Goal: Task Accomplishment & Management: Manage account settings

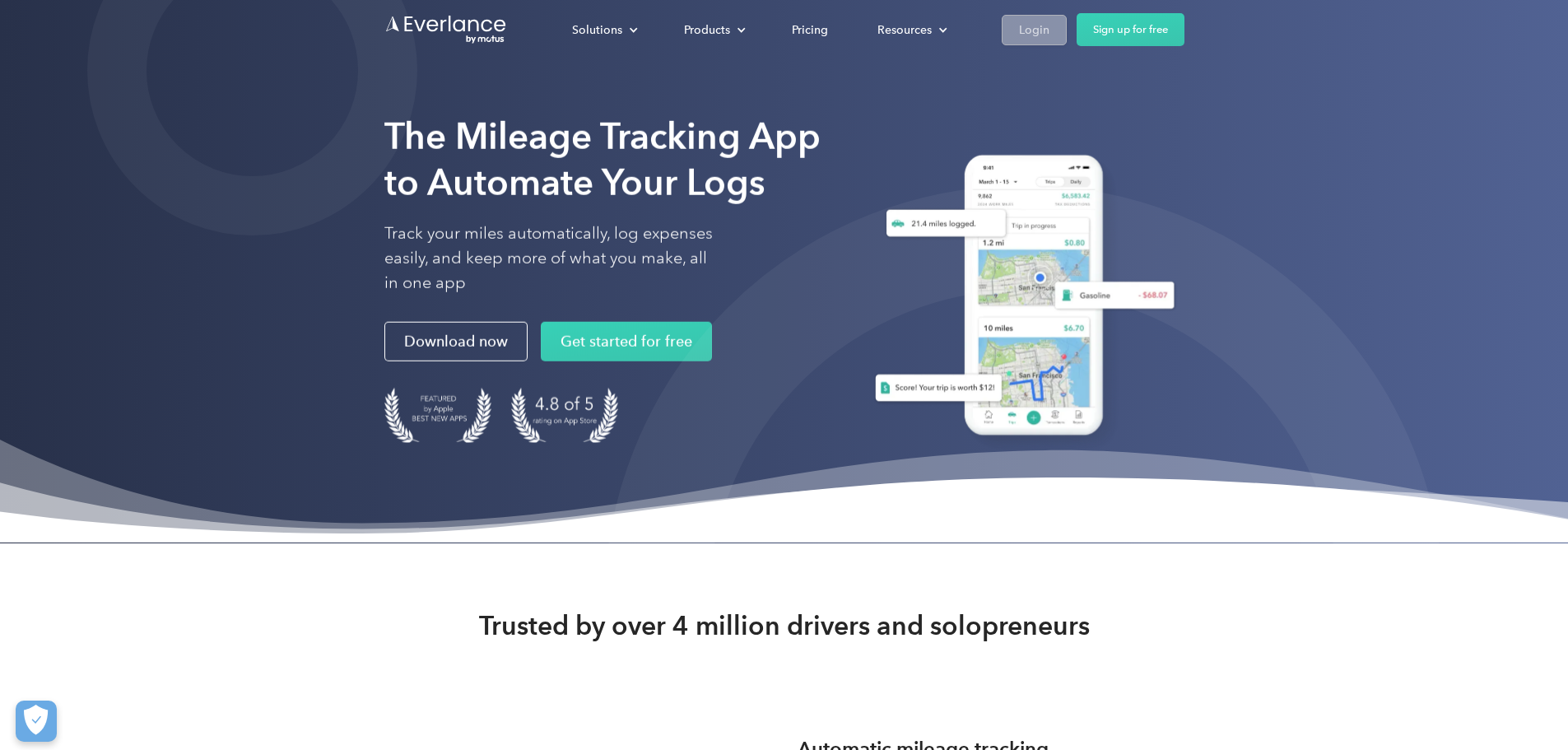
click at [1050, 22] on div "Login" at bounding box center [1034, 30] width 30 height 20
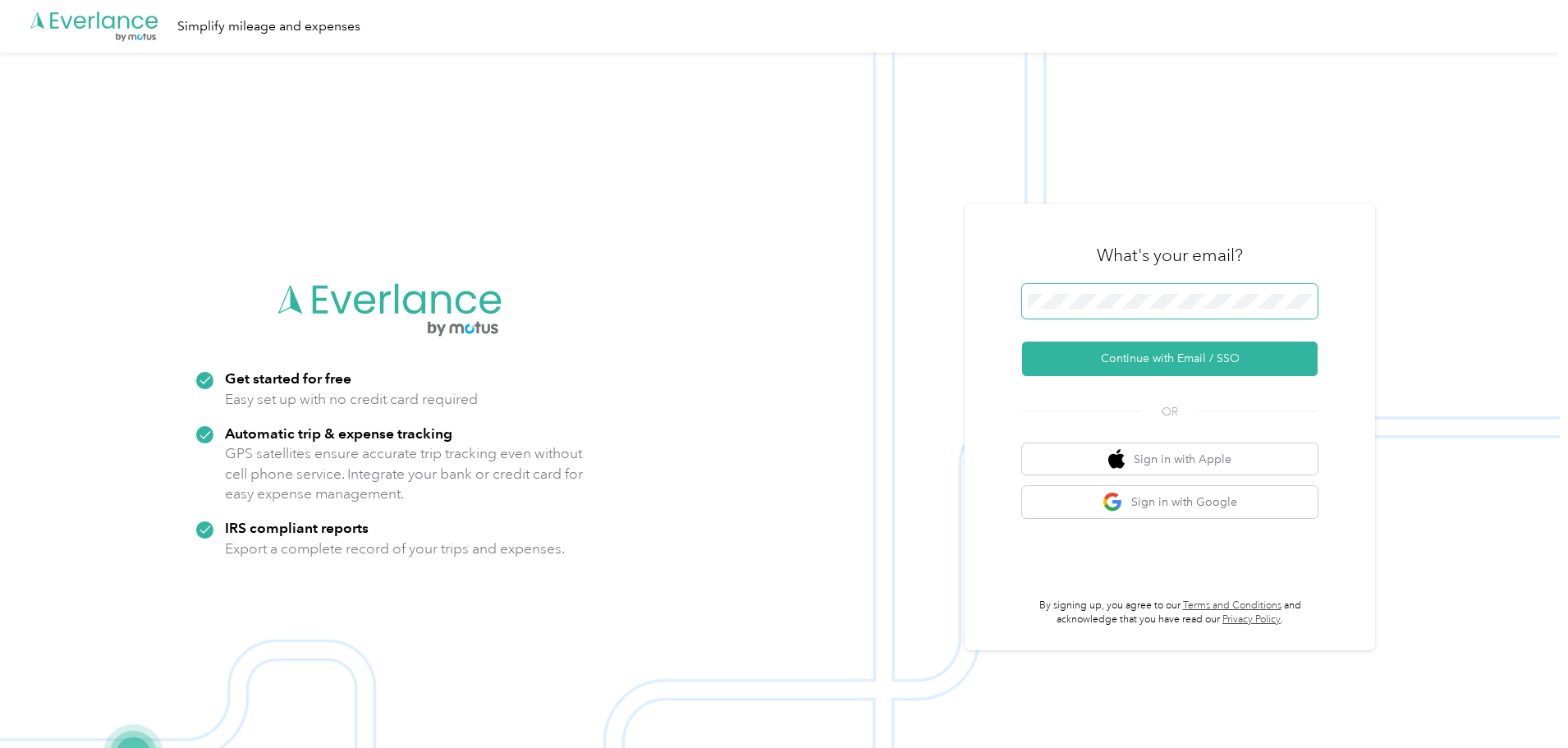
click at [1052, 288] on span at bounding box center [1170, 301] width 296 height 35
click at [1055, 292] on span at bounding box center [1170, 301] width 296 height 35
click at [1131, 361] on button "Continue with Email / SSO" at bounding box center [1170, 359] width 296 height 35
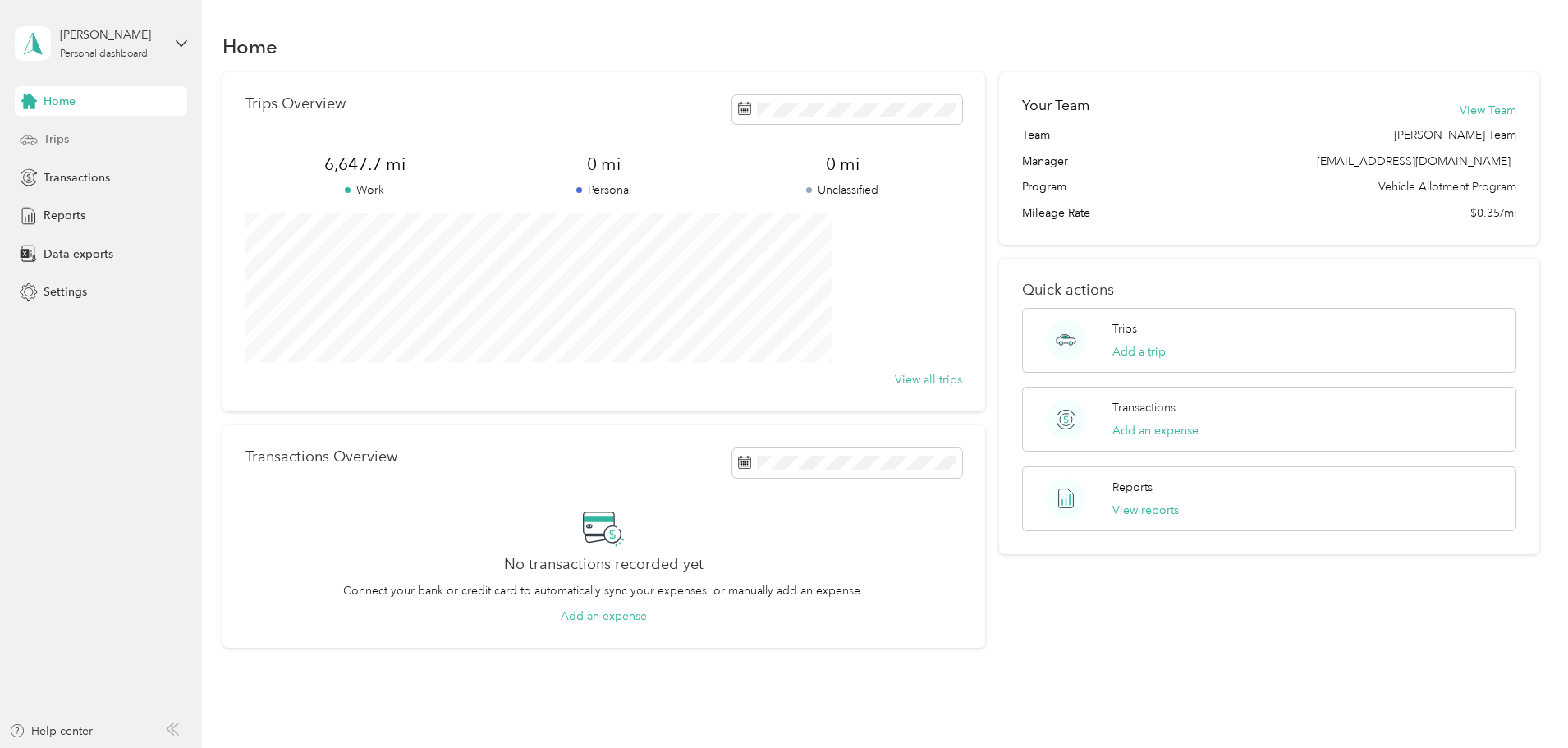
click at [81, 135] on div "Trips" at bounding box center [101, 139] width 172 height 29
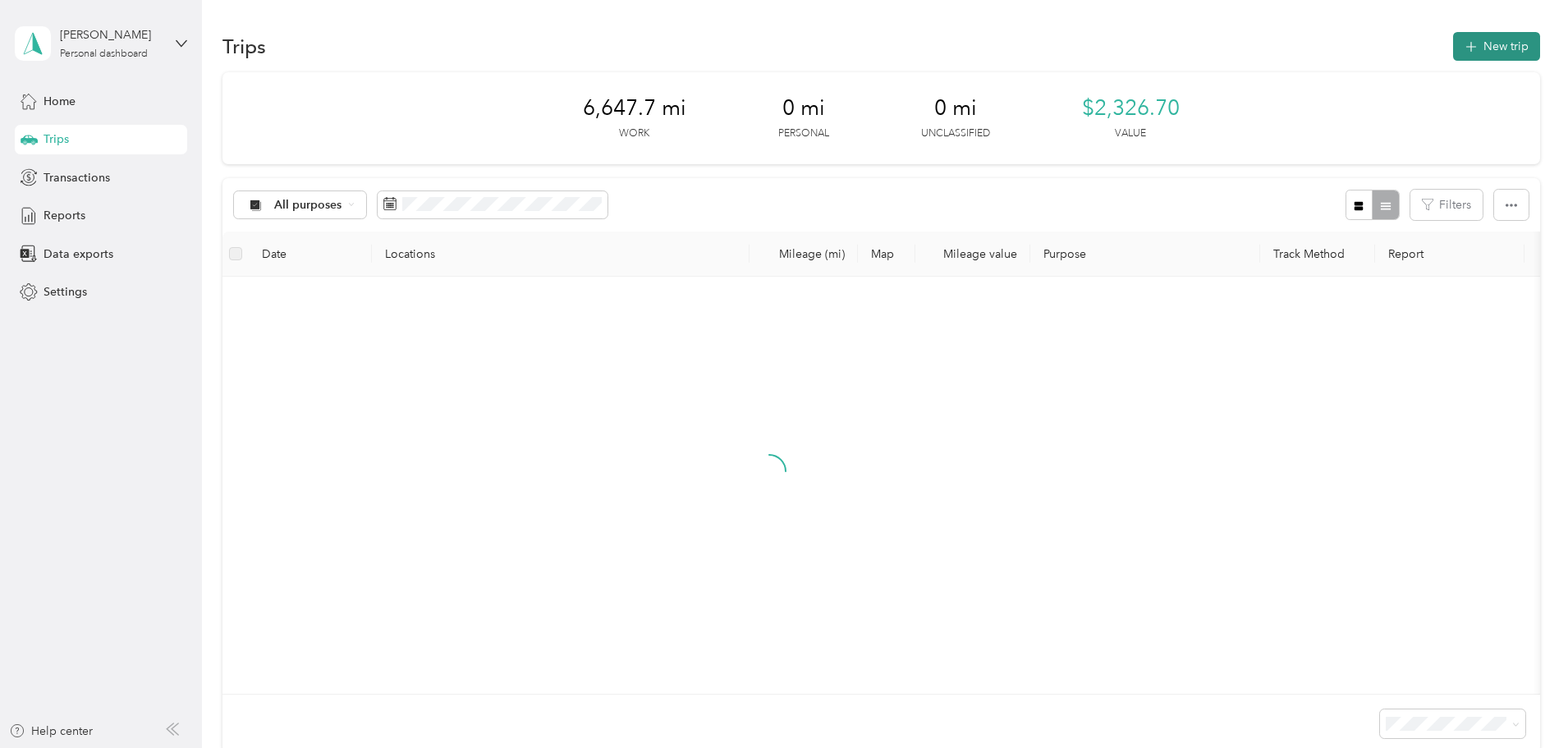
click at [1453, 52] on button "New trip" at bounding box center [1496, 46] width 87 height 28
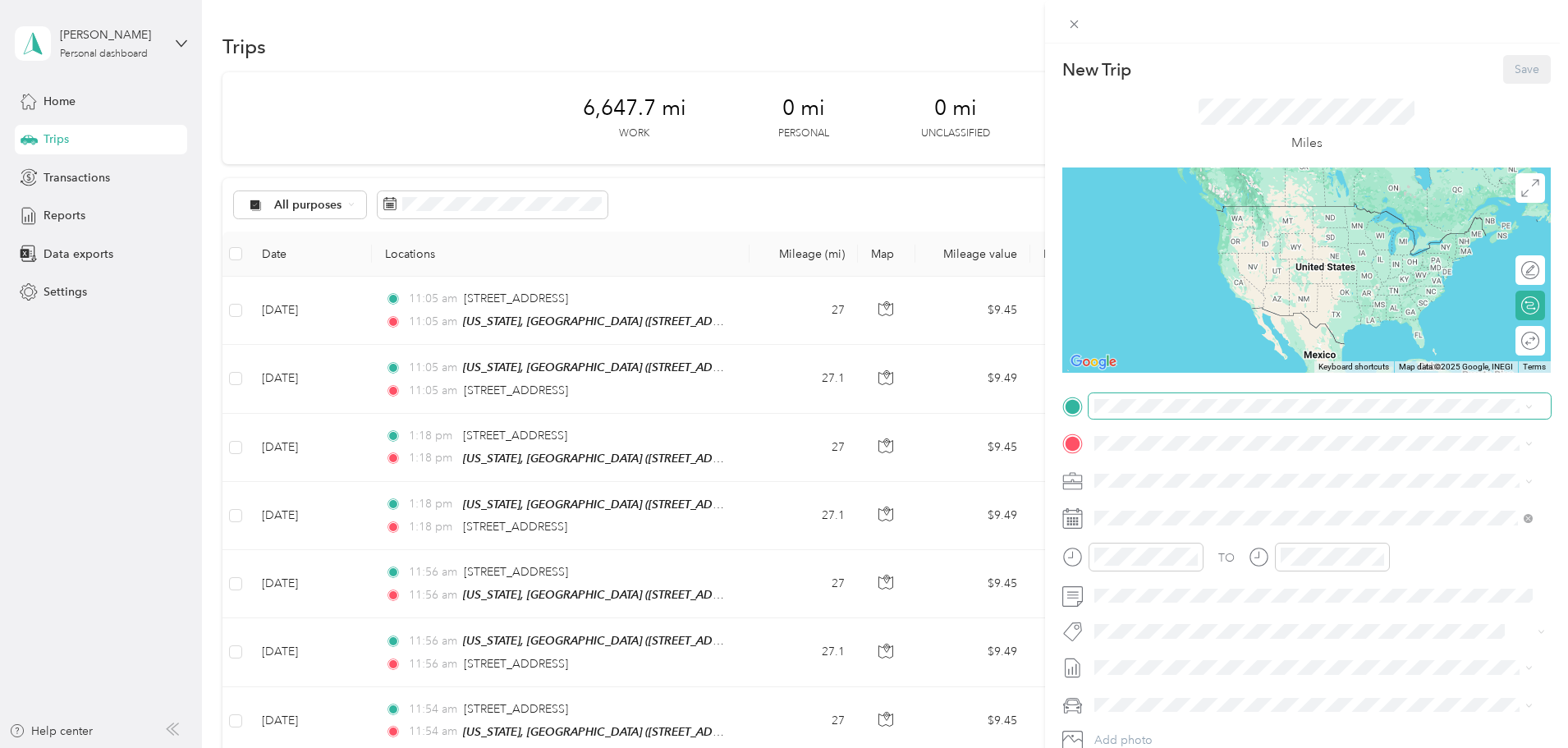
click at [1192, 413] on span at bounding box center [1320, 406] width 463 height 27
click at [1172, 463] on span "4383 Finleyville Elrama Road Finleyville, Pennsylvania 15332, United States" at bounding box center [1207, 459] width 164 height 15
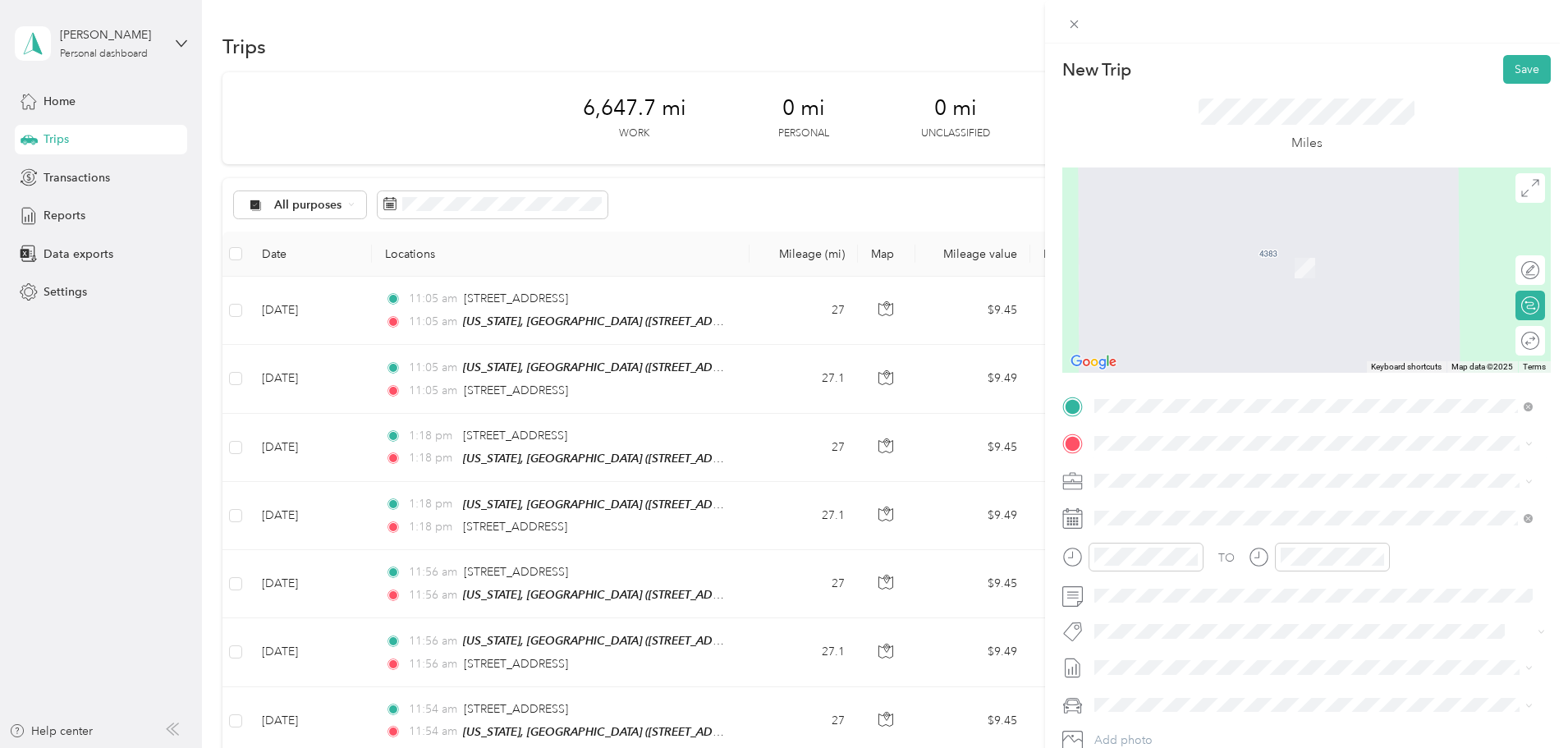
click at [1225, 504] on span "181 Hunting Hills Road Dilliner, Pennsylvania 15327, United States" at bounding box center [1253, 496] width 256 height 15
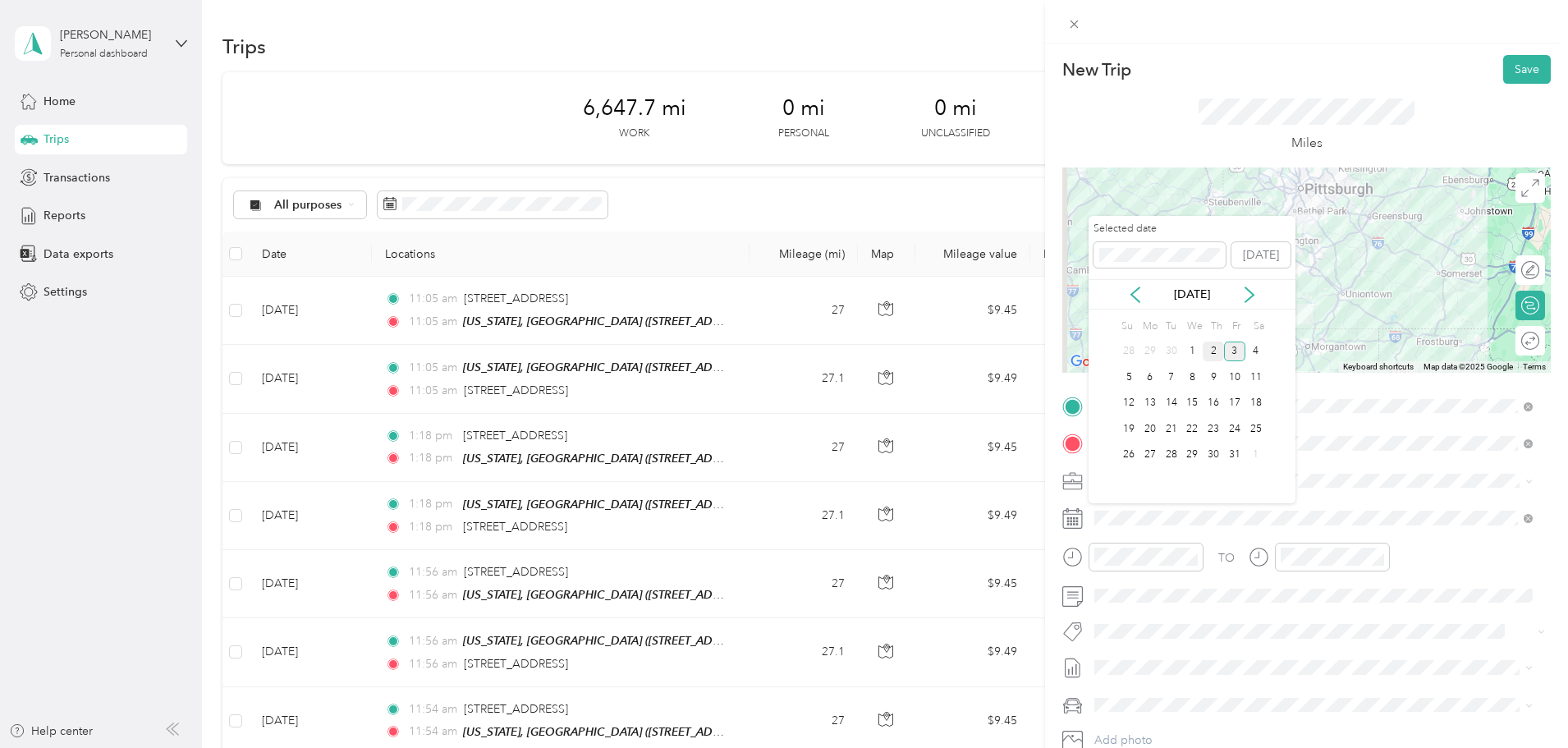
click at [1215, 351] on div "2" at bounding box center [1213, 352] width 21 height 20
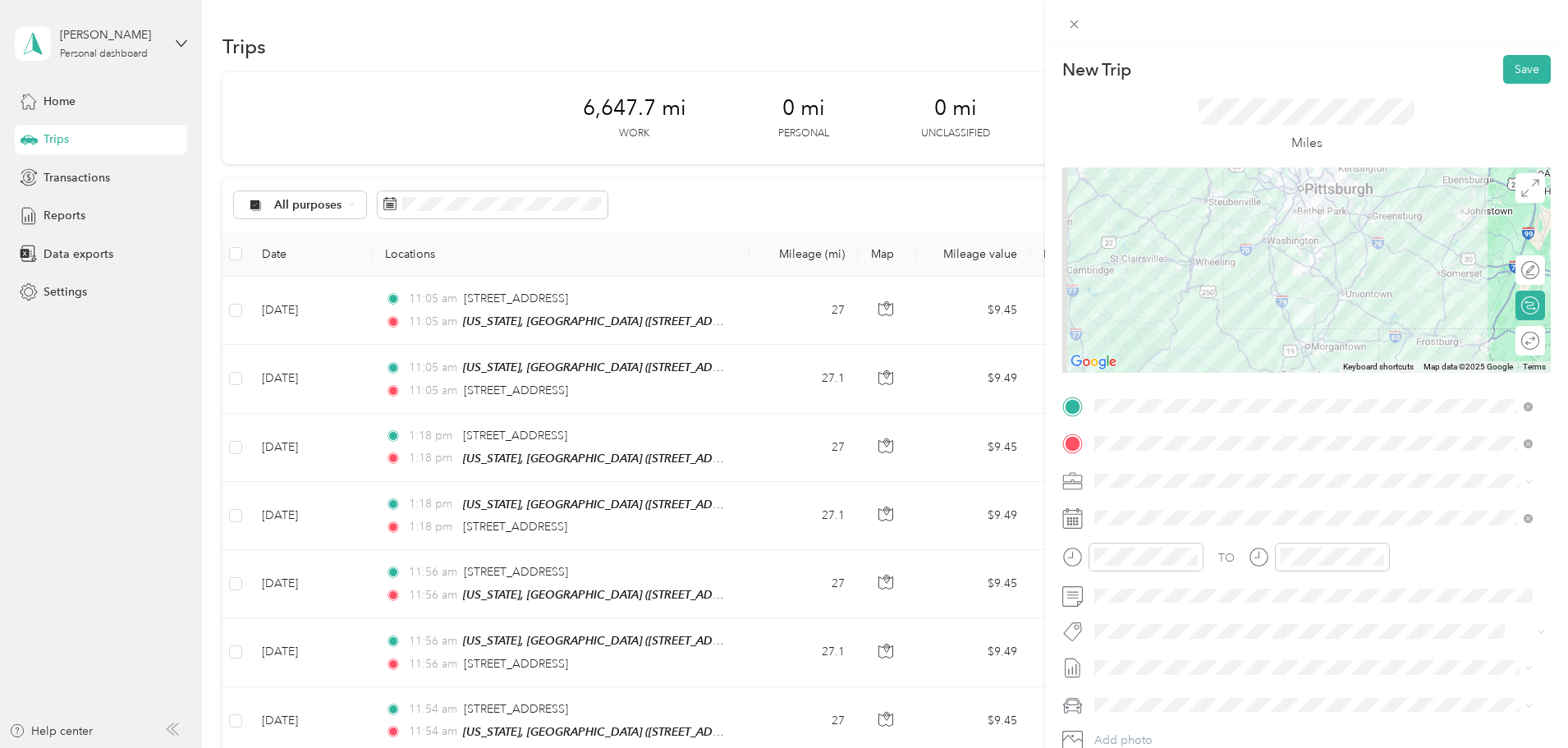
click at [1512, 51] on div "New Trip Save This trip cannot be edited because it is either under review, app…" at bounding box center [1306, 417] width 523 height 748
click at [1519, 71] on button "Save" at bounding box center [1527, 69] width 48 height 28
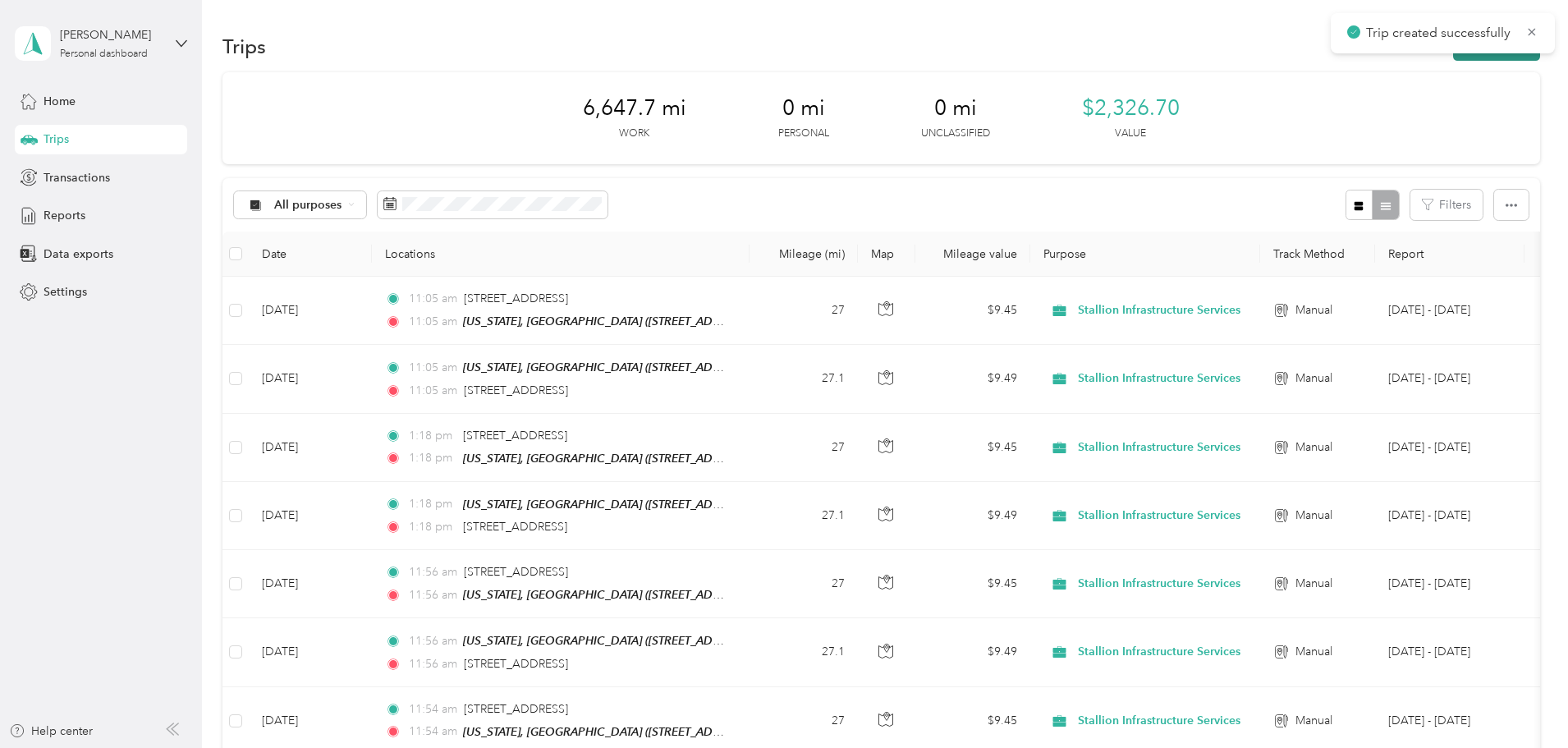
click at [1453, 56] on button "New trip" at bounding box center [1496, 46] width 87 height 28
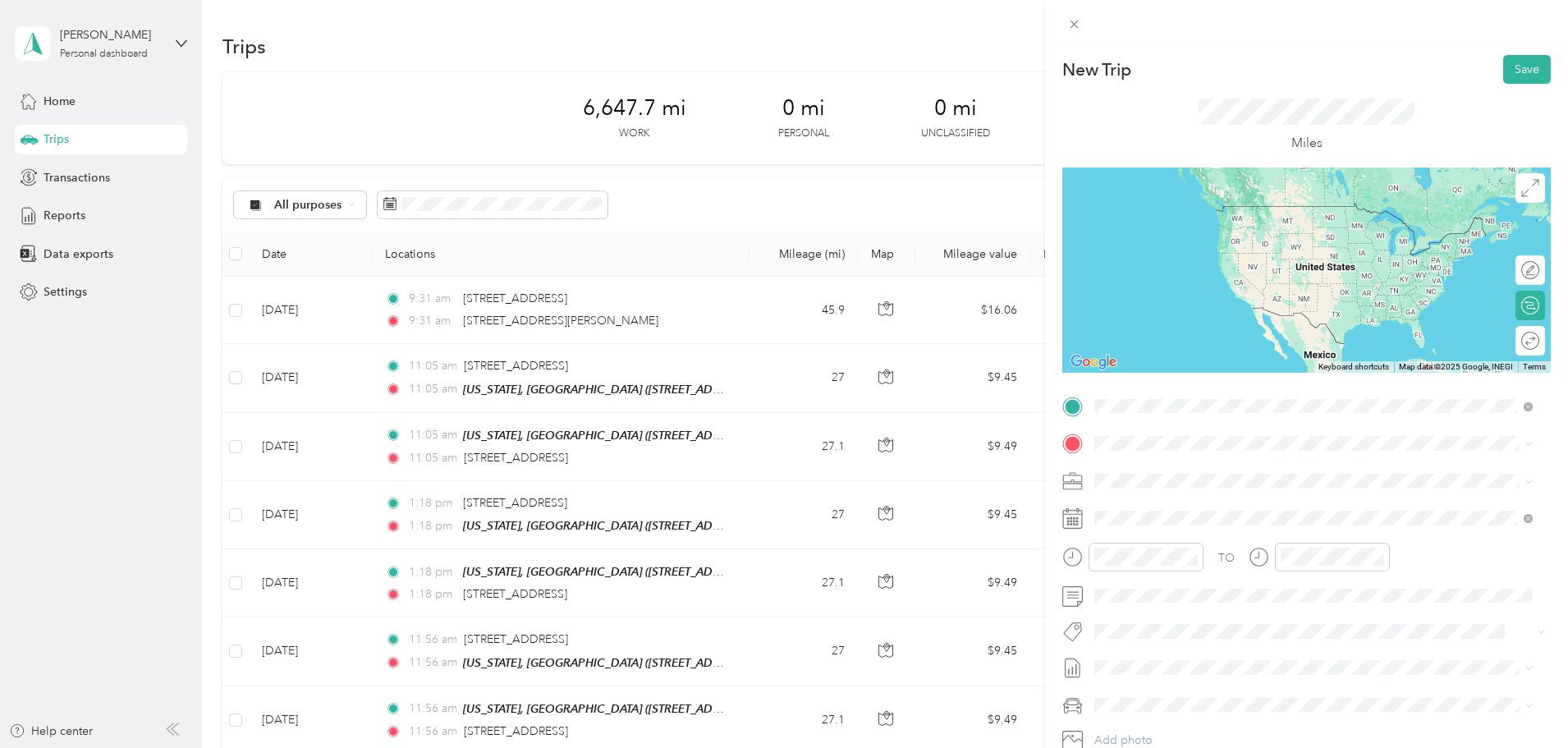
click at [1193, 472] on span "181 Hunting Hills Road Dilliner, Pennsylvania 15327, United States" at bounding box center [1253, 465] width 256 height 15
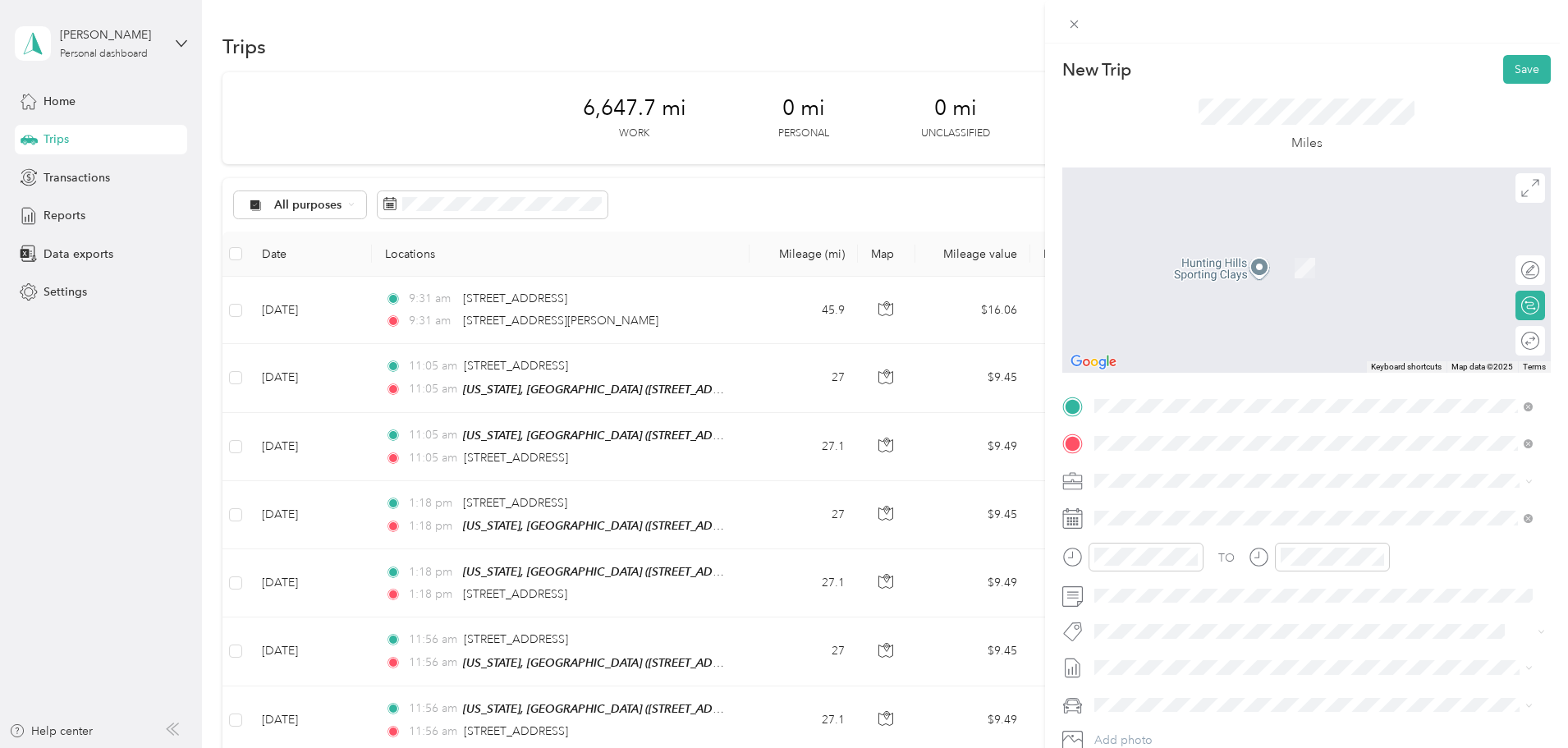
click at [1188, 506] on span "4383 Finleyville Elrama Road Finleyville, Pennsylvania 15332, United States" at bounding box center [1207, 502] width 164 height 15
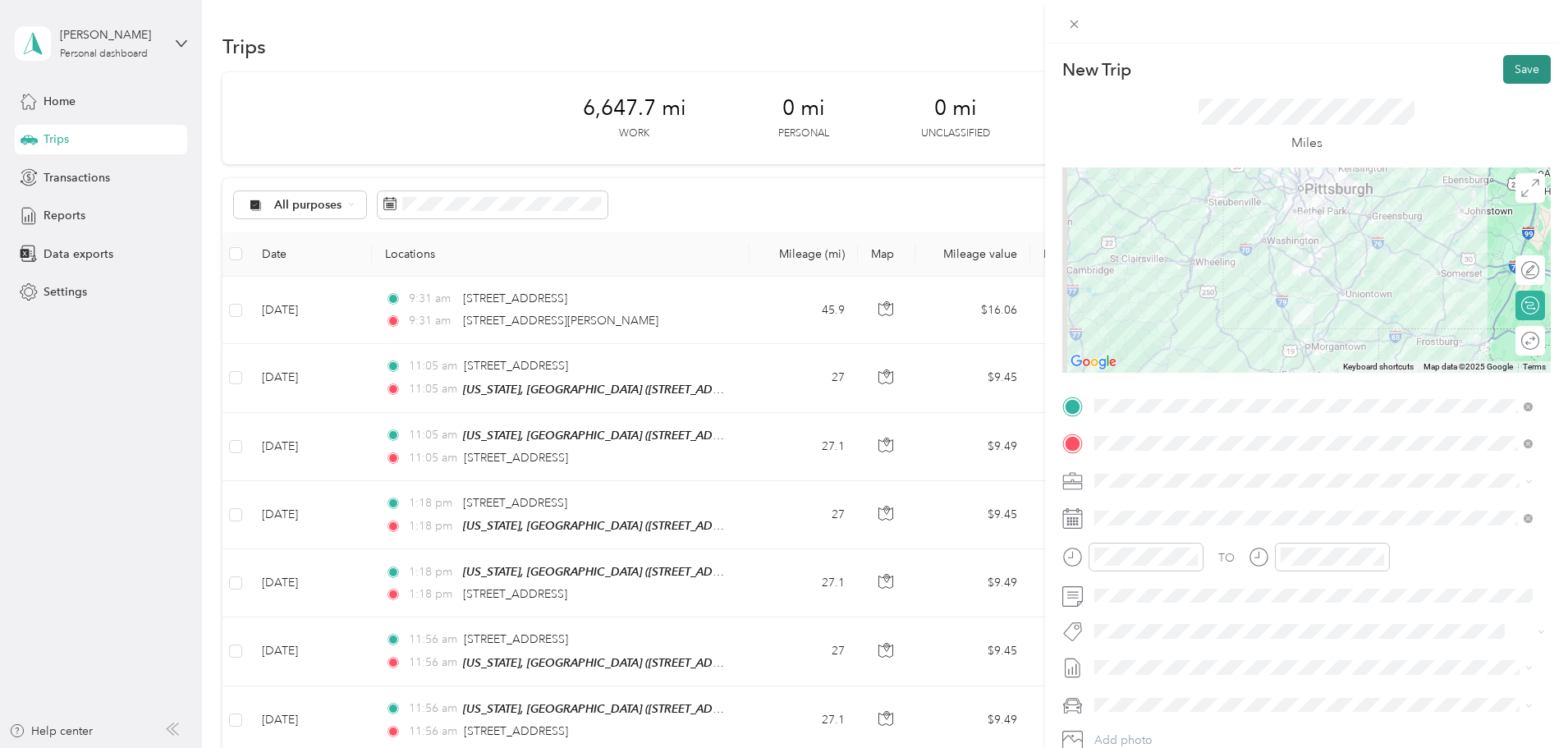
click at [1504, 74] on button "Save" at bounding box center [1527, 69] width 48 height 28
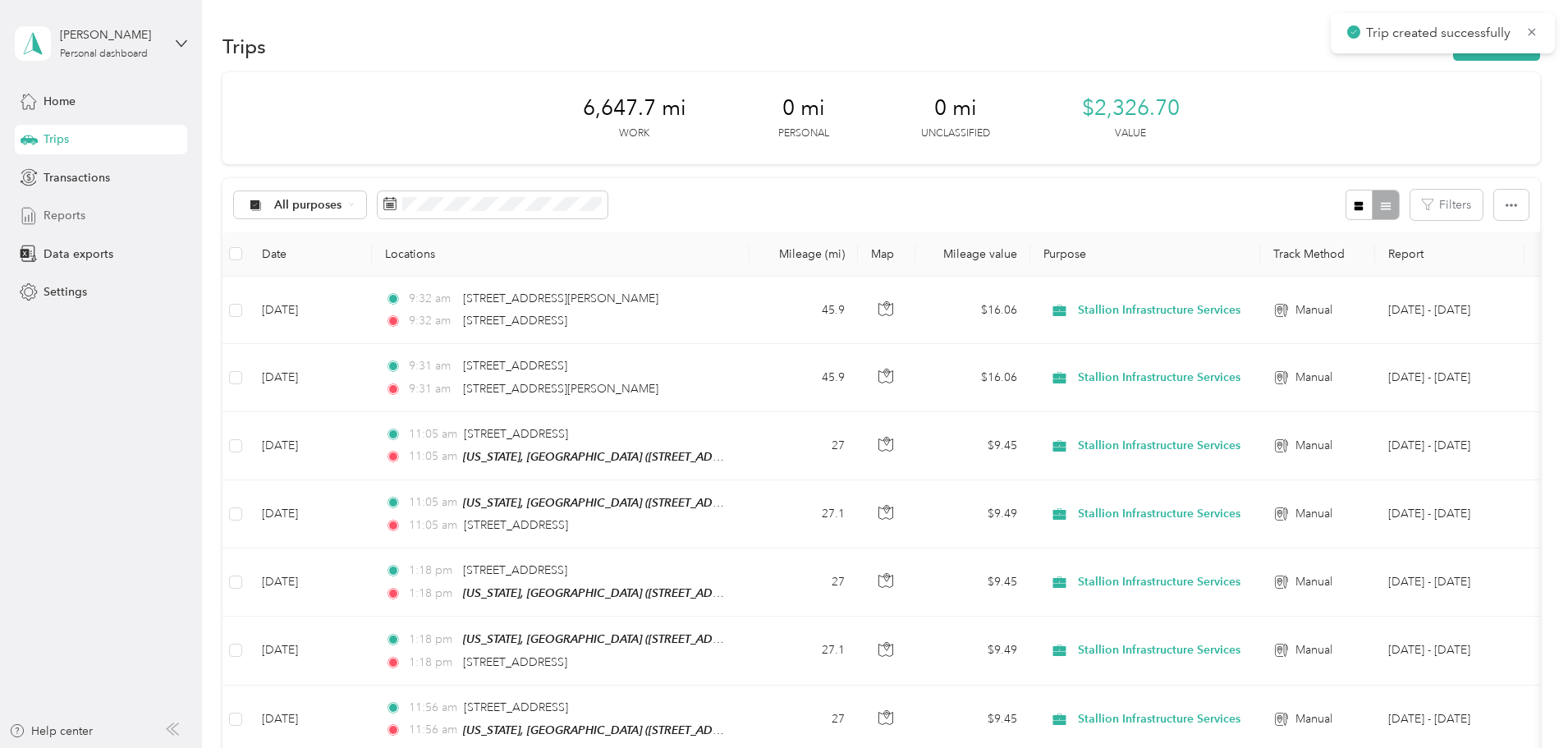
click at [81, 216] on span "Reports" at bounding box center [65, 215] width 42 height 17
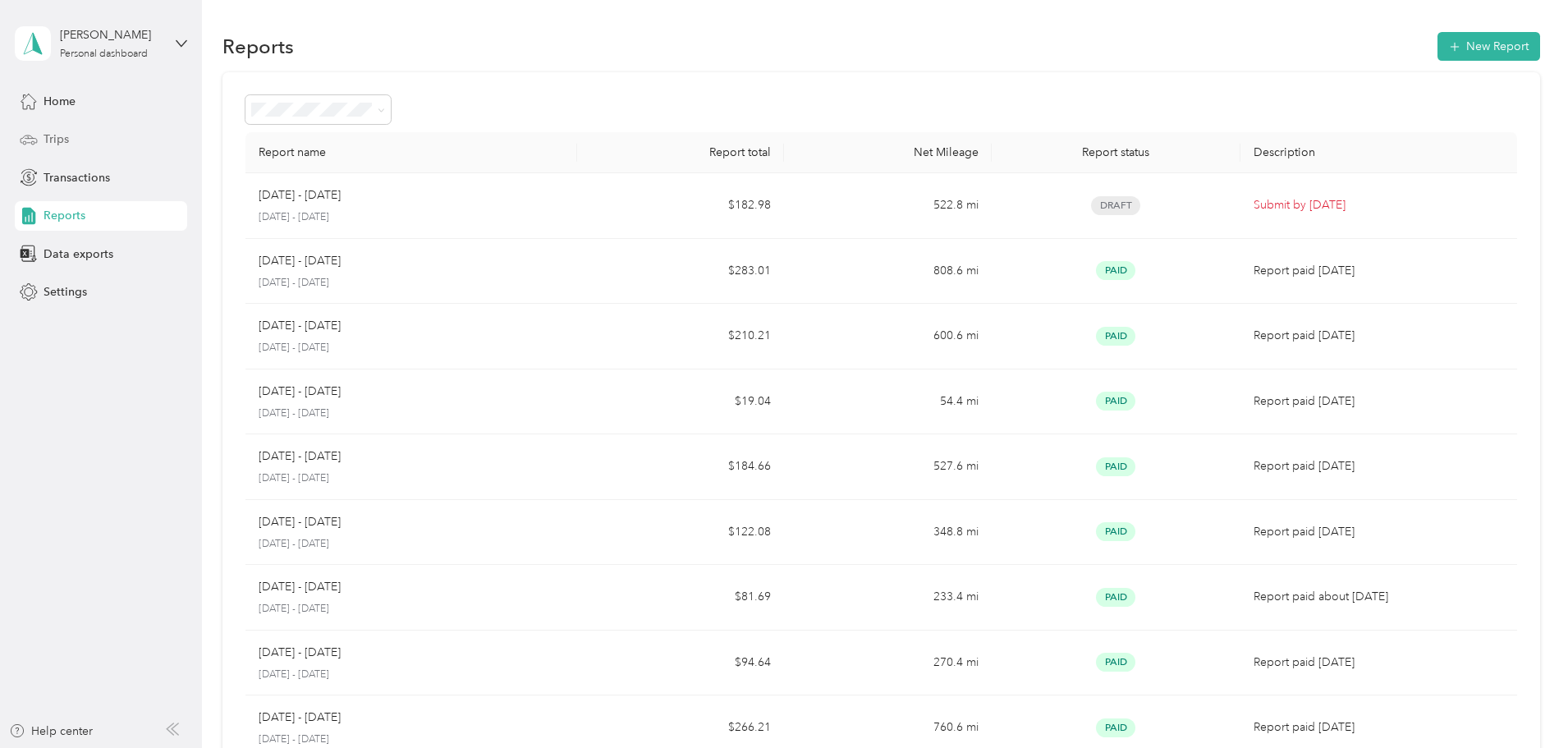
click at [84, 146] on div "Trips" at bounding box center [101, 139] width 172 height 29
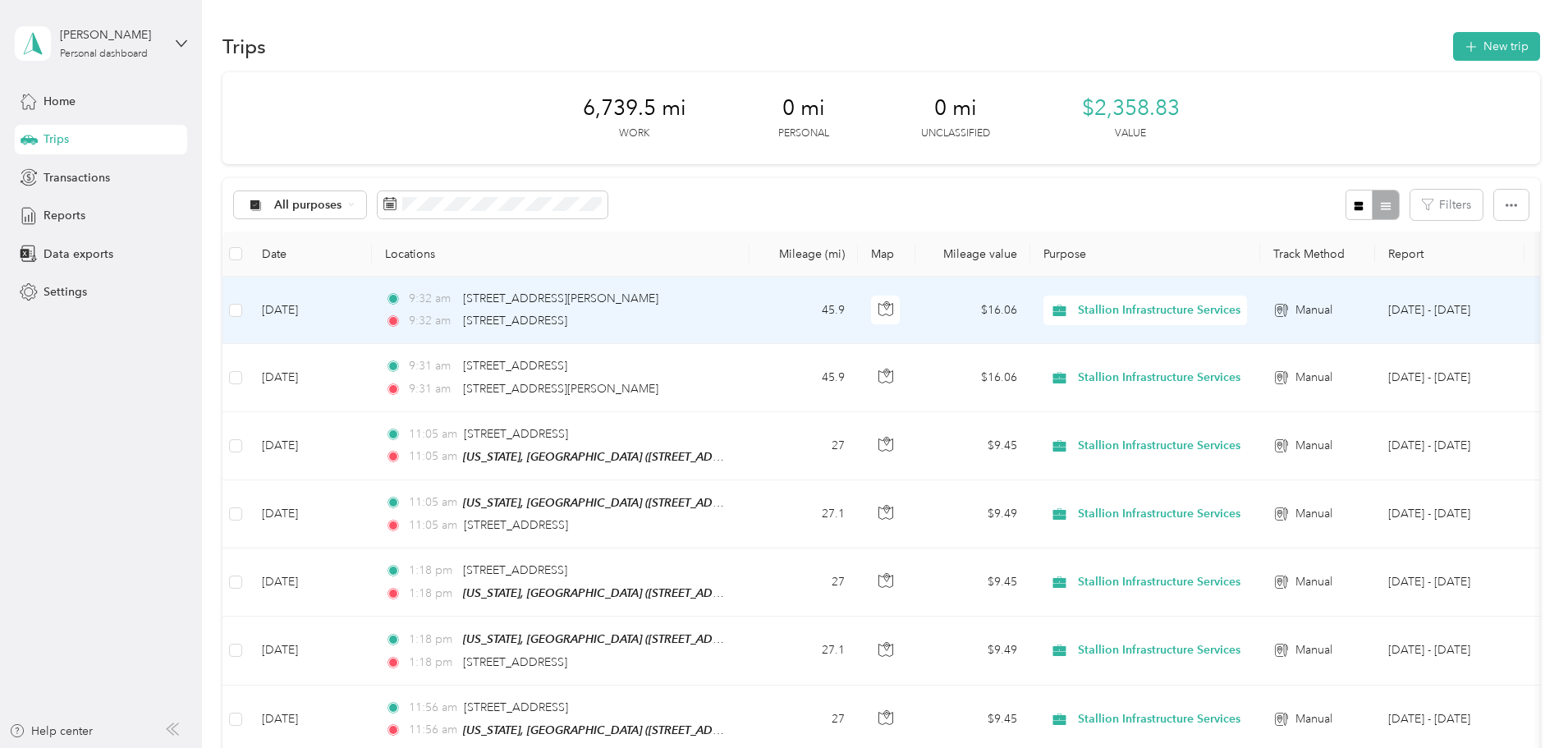
click at [730, 320] on div "9:32 am 4383 Finleyville Elrama Road, Finleyville" at bounding box center [557, 321] width 344 height 18
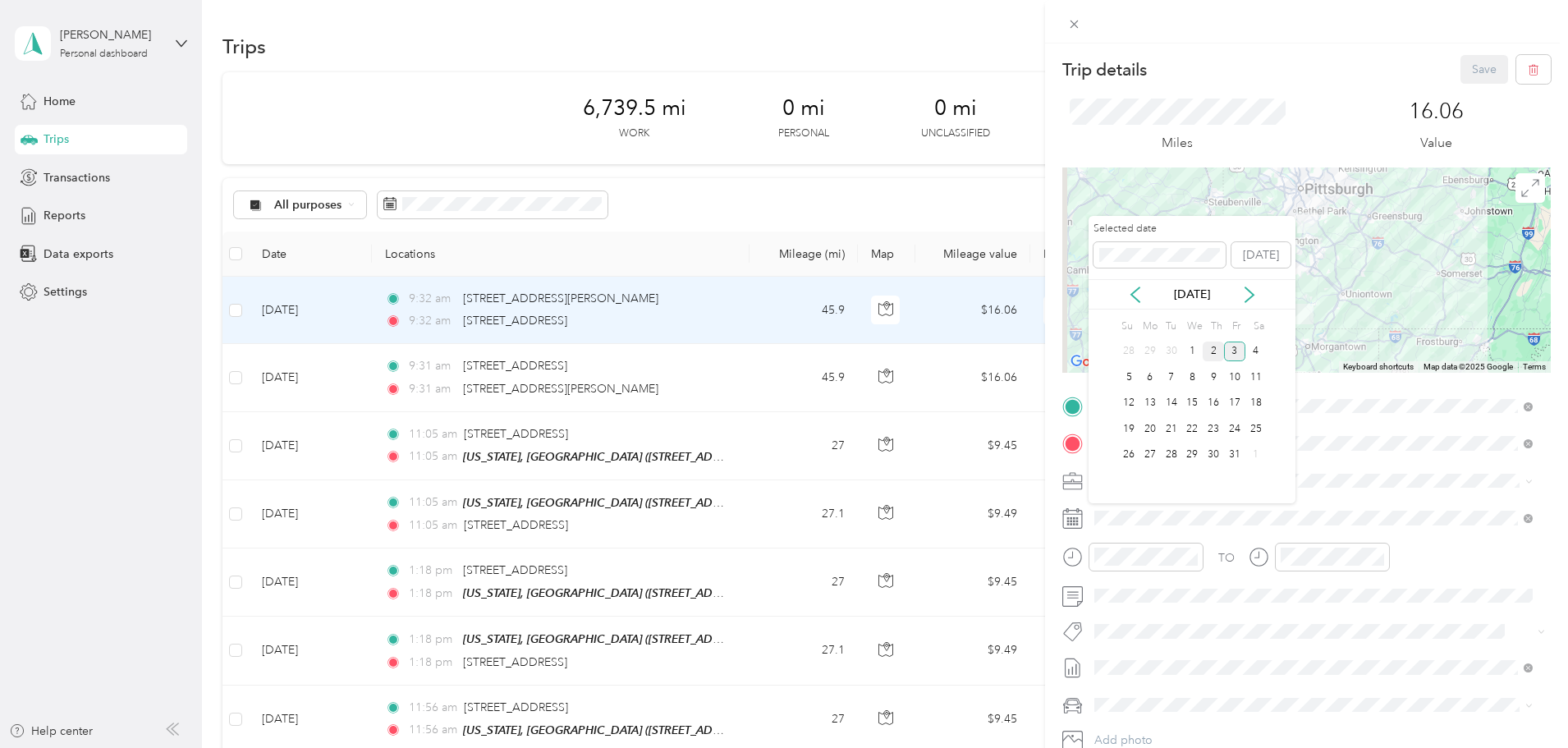
click at [1211, 352] on div "2" at bounding box center [1213, 352] width 21 height 20
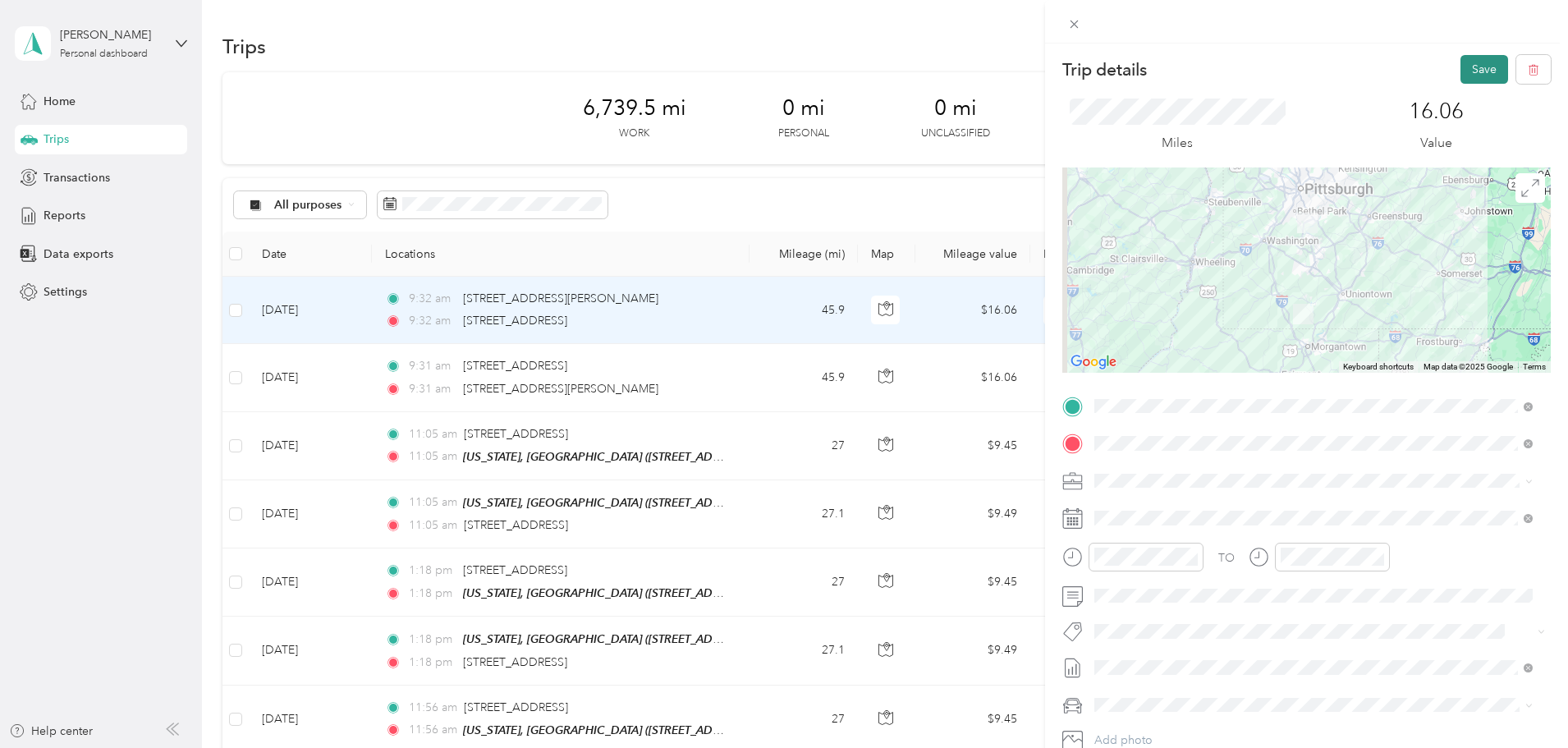
click at [1476, 70] on button "Save" at bounding box center [1485, 69] width 48 height 28
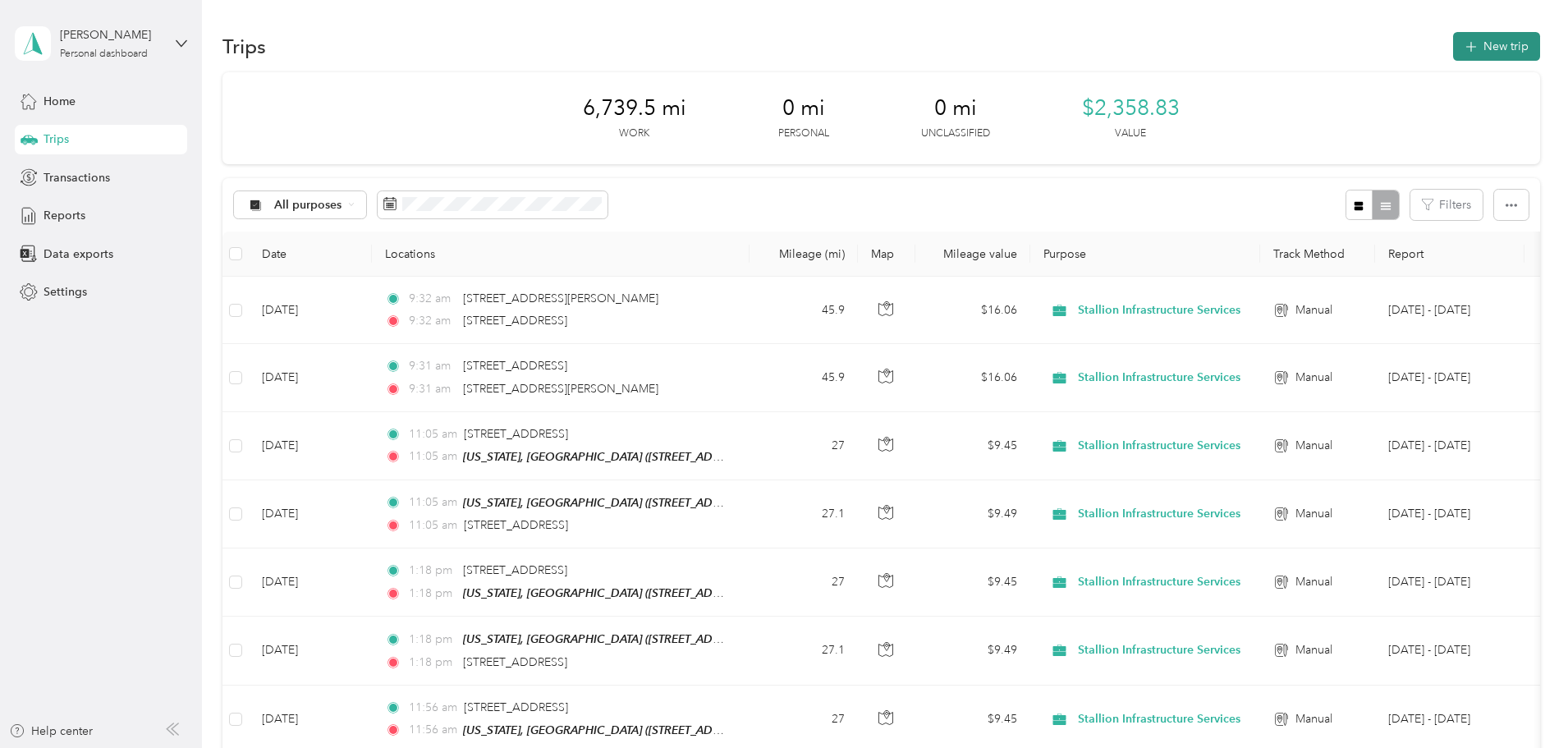
click at [1461, 47] on icon "button" at bounding box center [1470, 47] width 19 height 19
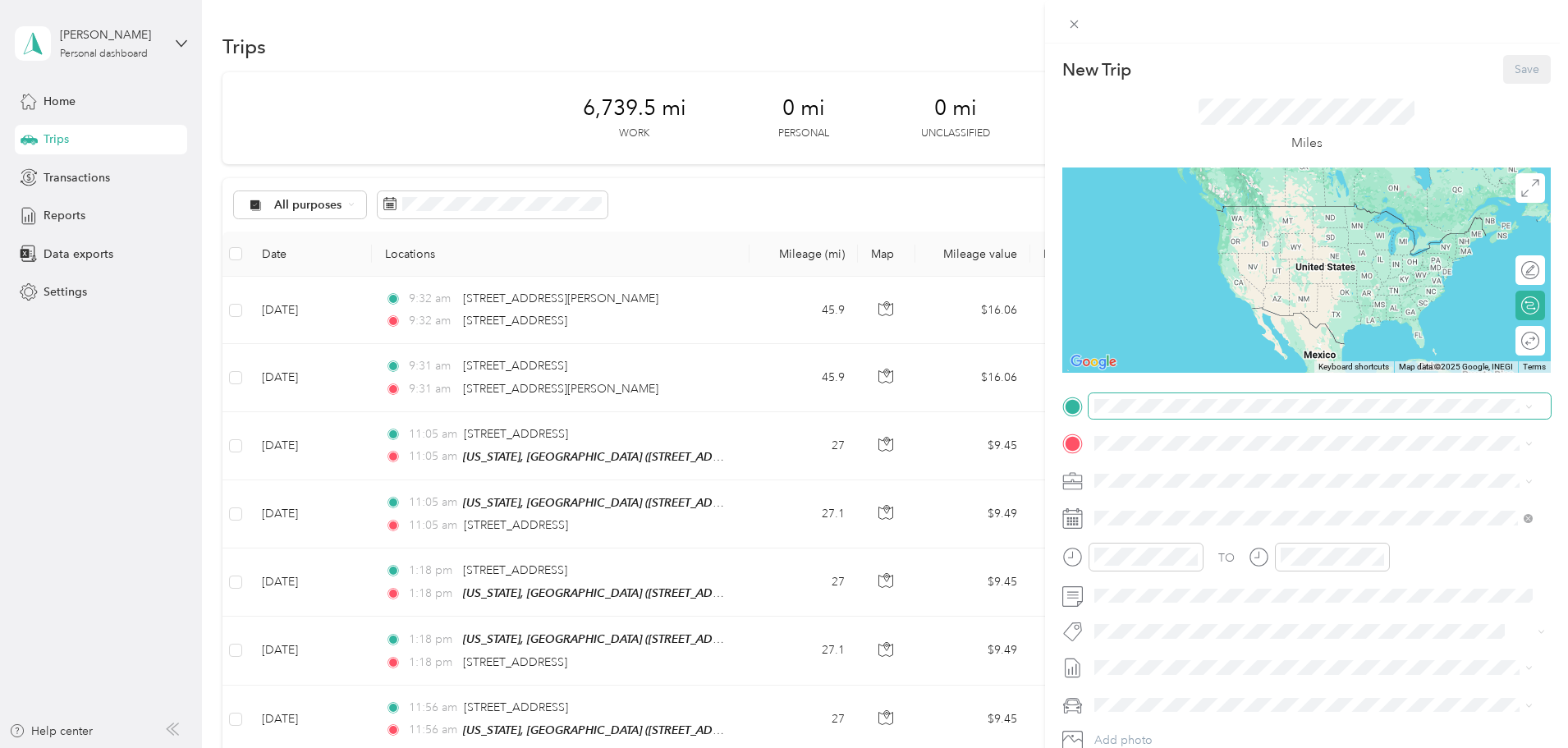
click at [1141, 397] on span at bounding box center [1320, 406] width 463 height 27
click at [1212, 479] on div "TEAM Washington, PA 2699 Jefferson Ave, 15301, Washington, Pennsylvania, United…" at bounding box center [1249, 483] width 248 height 40
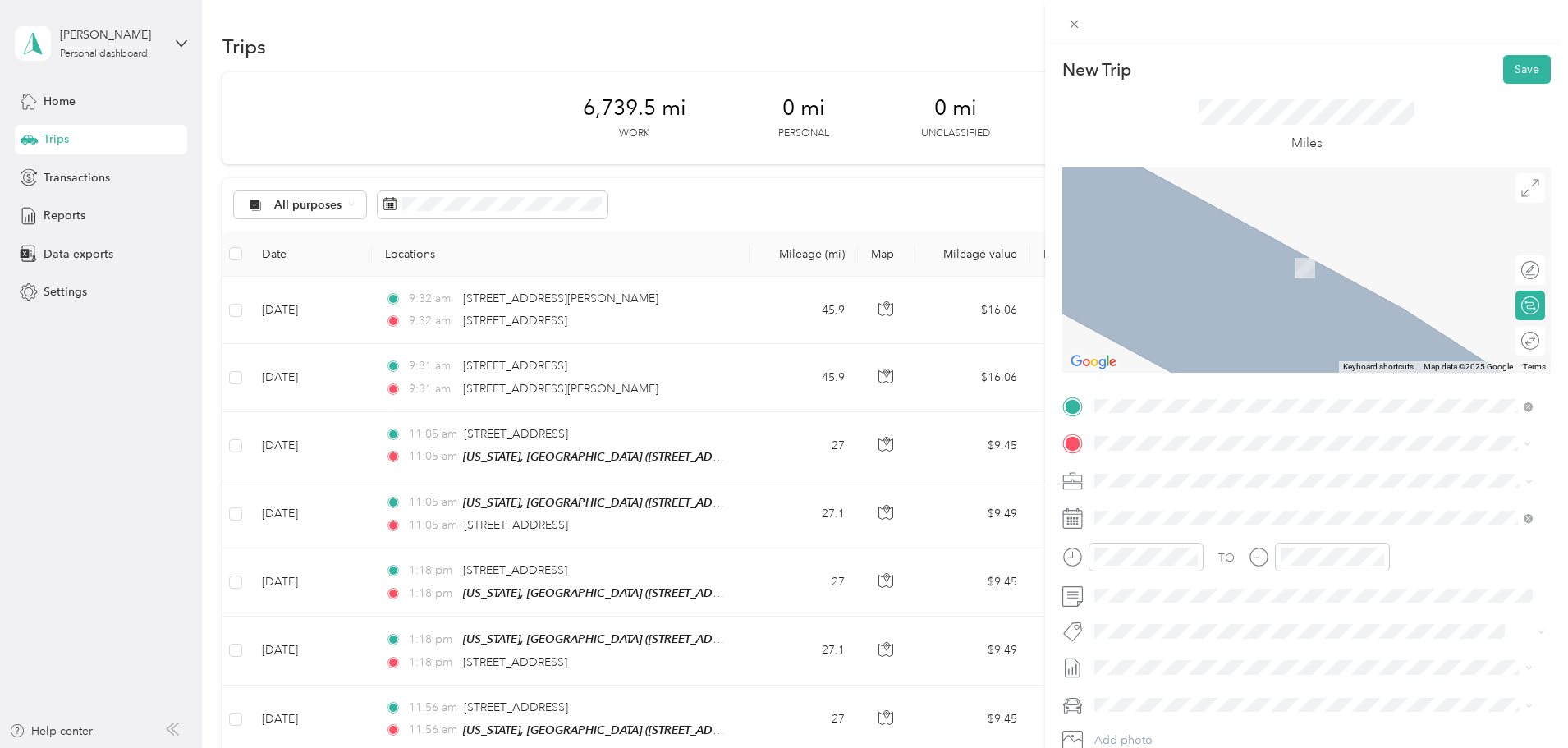
click at [1200, 509] on span "4371 Finleyville Elrama Road Finleyville, Pennsylvania 15332, United States" at bounding box center [1207, 502] width 164 height 15
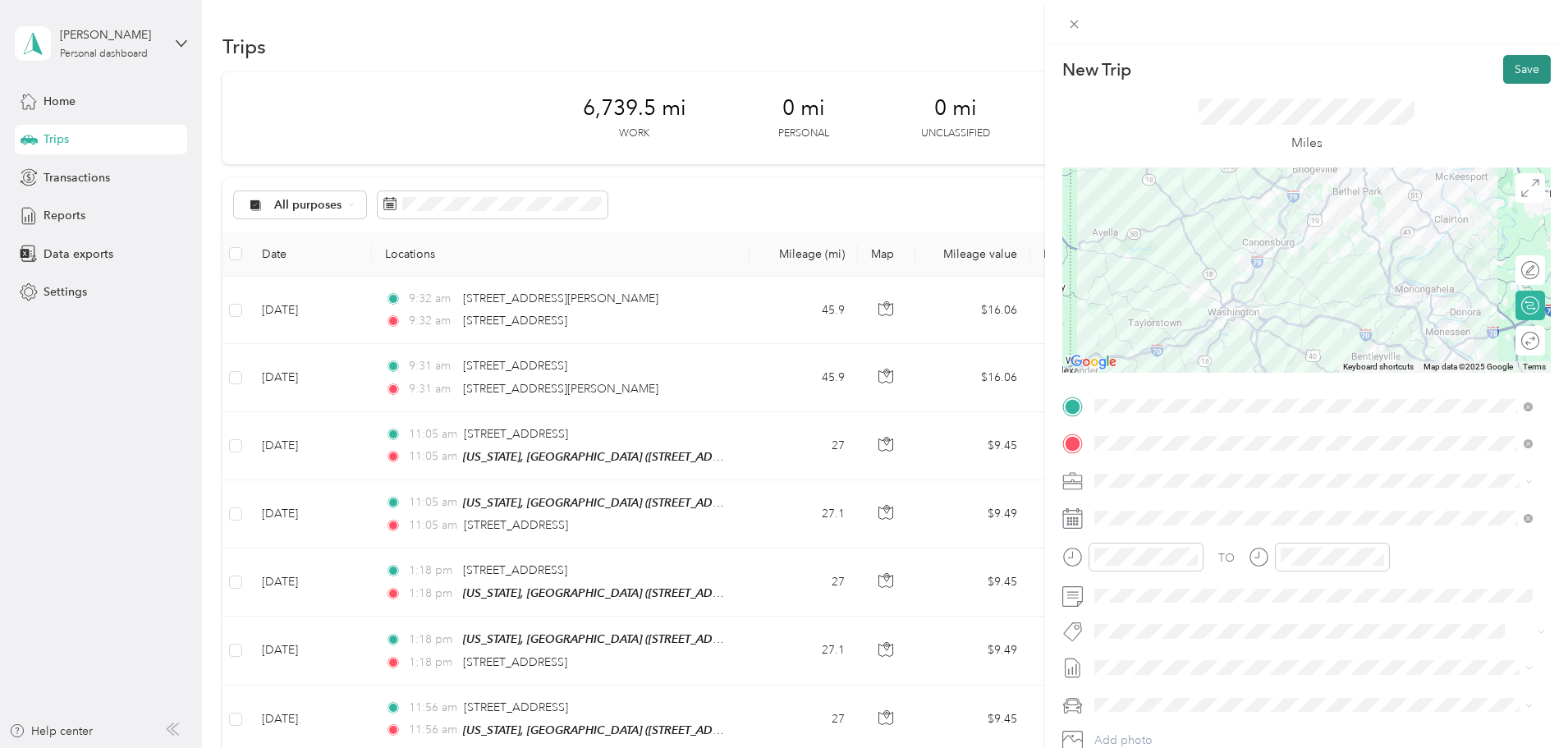
click at [1521, 68] on button "Save" at bounding box center [1527, 69] width 48 height 28
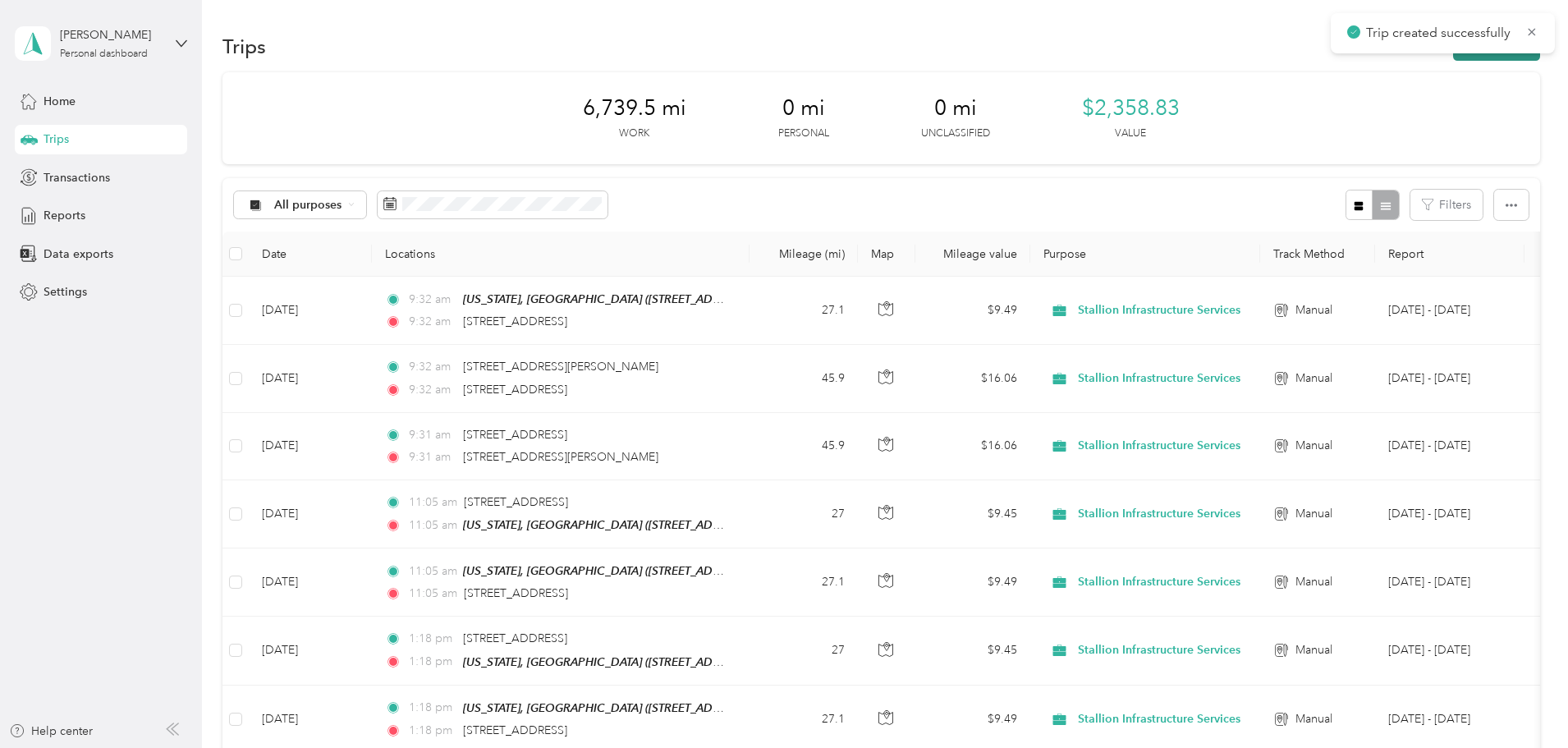
click at [1453, 57] on button "New trip" at bounding box center [1496, 46] width 87 height 28
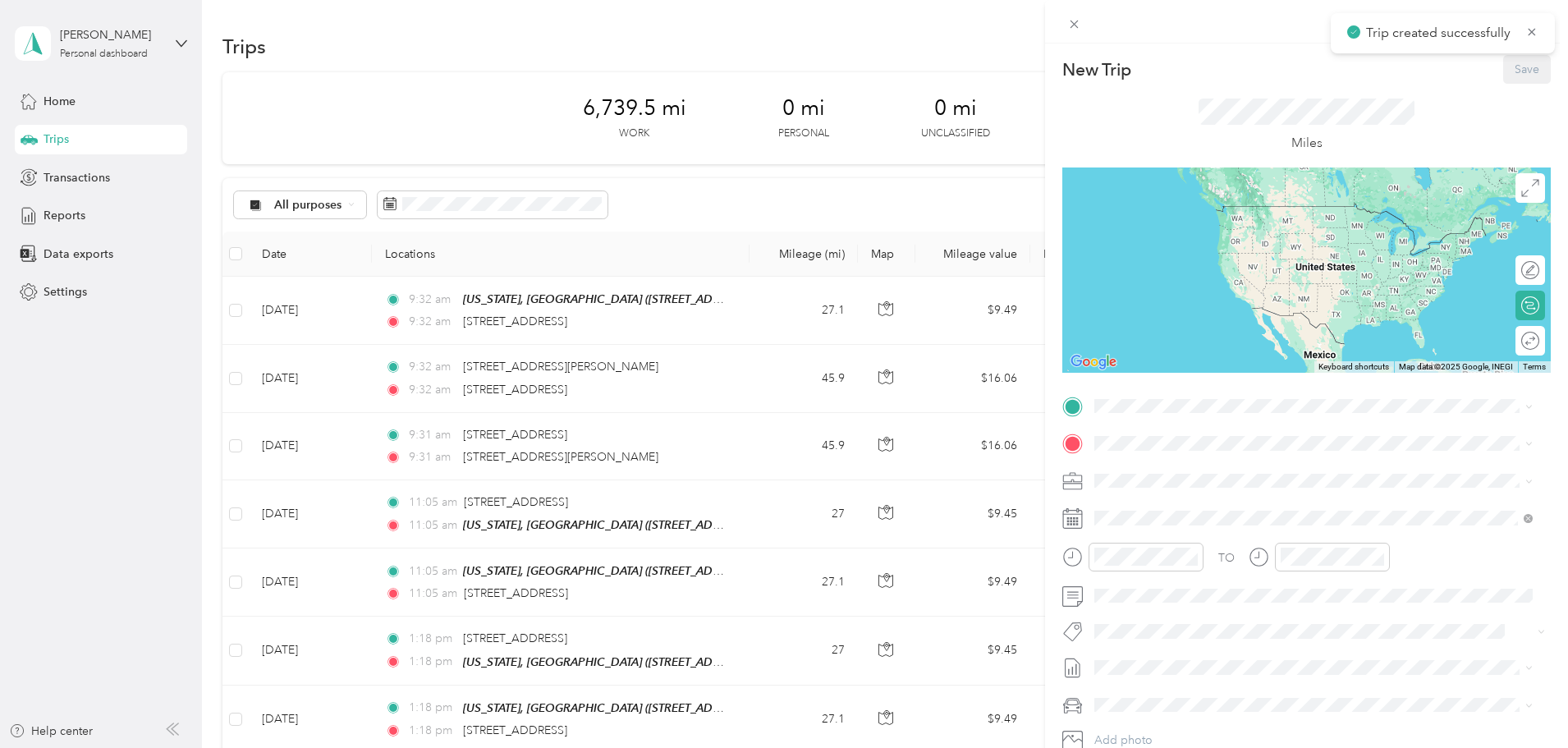
click at [1183, 421] on div "TO Add photo" at bounding box center [1306, 591] width 488 height 396
click at [1205, 470] on span "4371 Finleyville Elrama Road Finleyville, Pennsylvania 15332, United States" at bounding box center [1207, 462] width 164 height 15
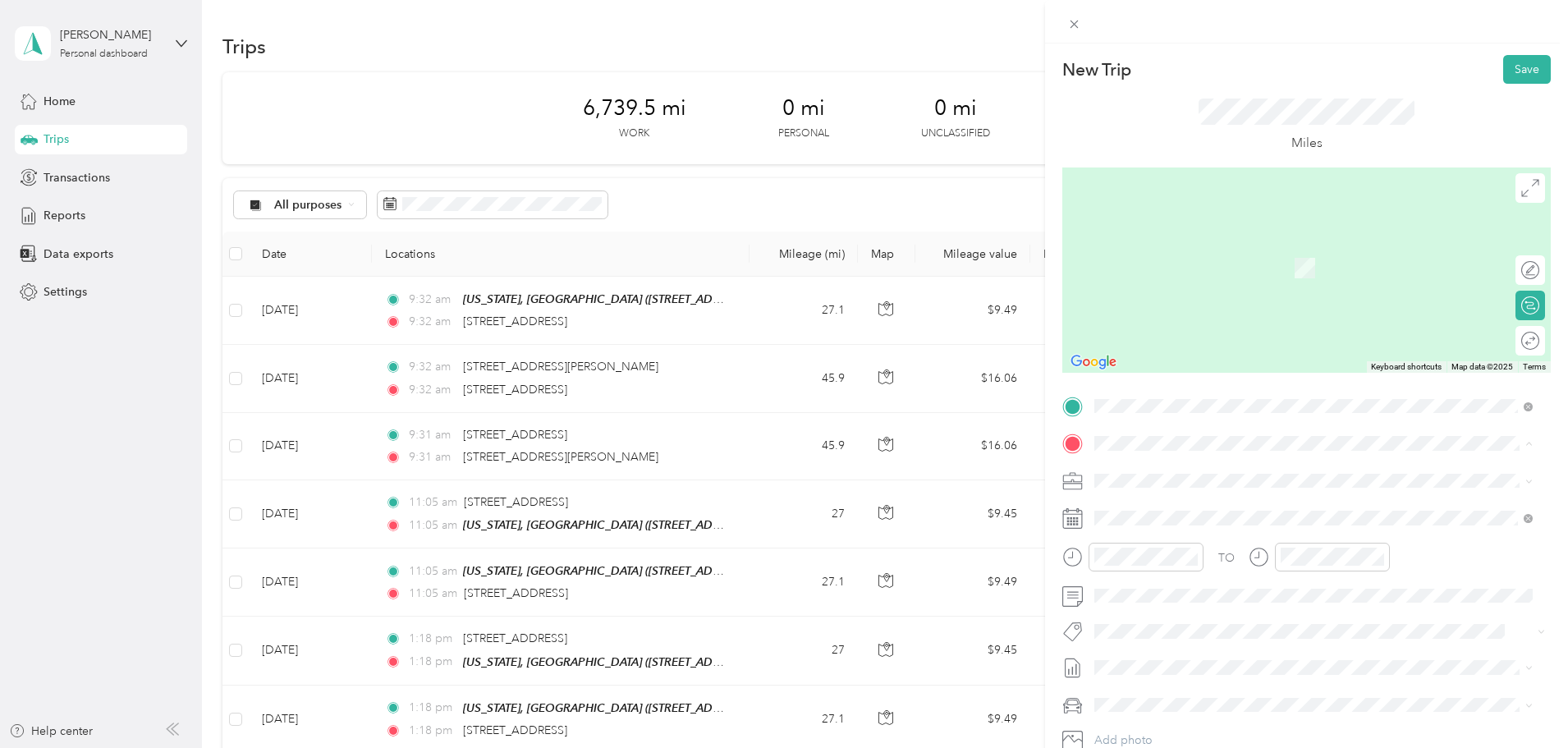
click at [1205, 498] on div "TEAM Washington, PA 2699 Jefferson Ave, 15301, Washington, Pennsylvania, United…" at bounding box center [1313, 521] width 427 height 46
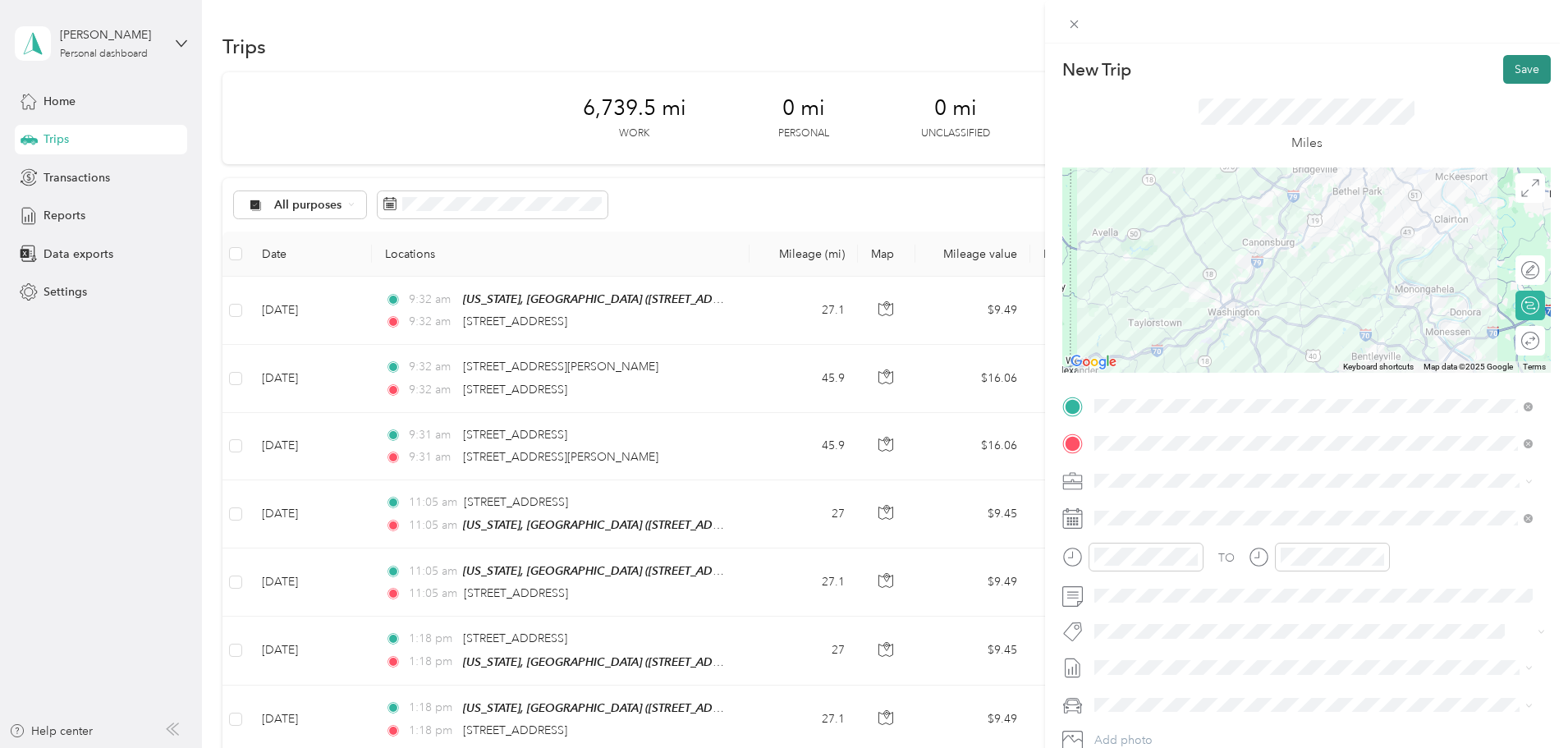
click at [1516, 65] on button "Save" at bounding box center [1527, 69] width 48 height 28
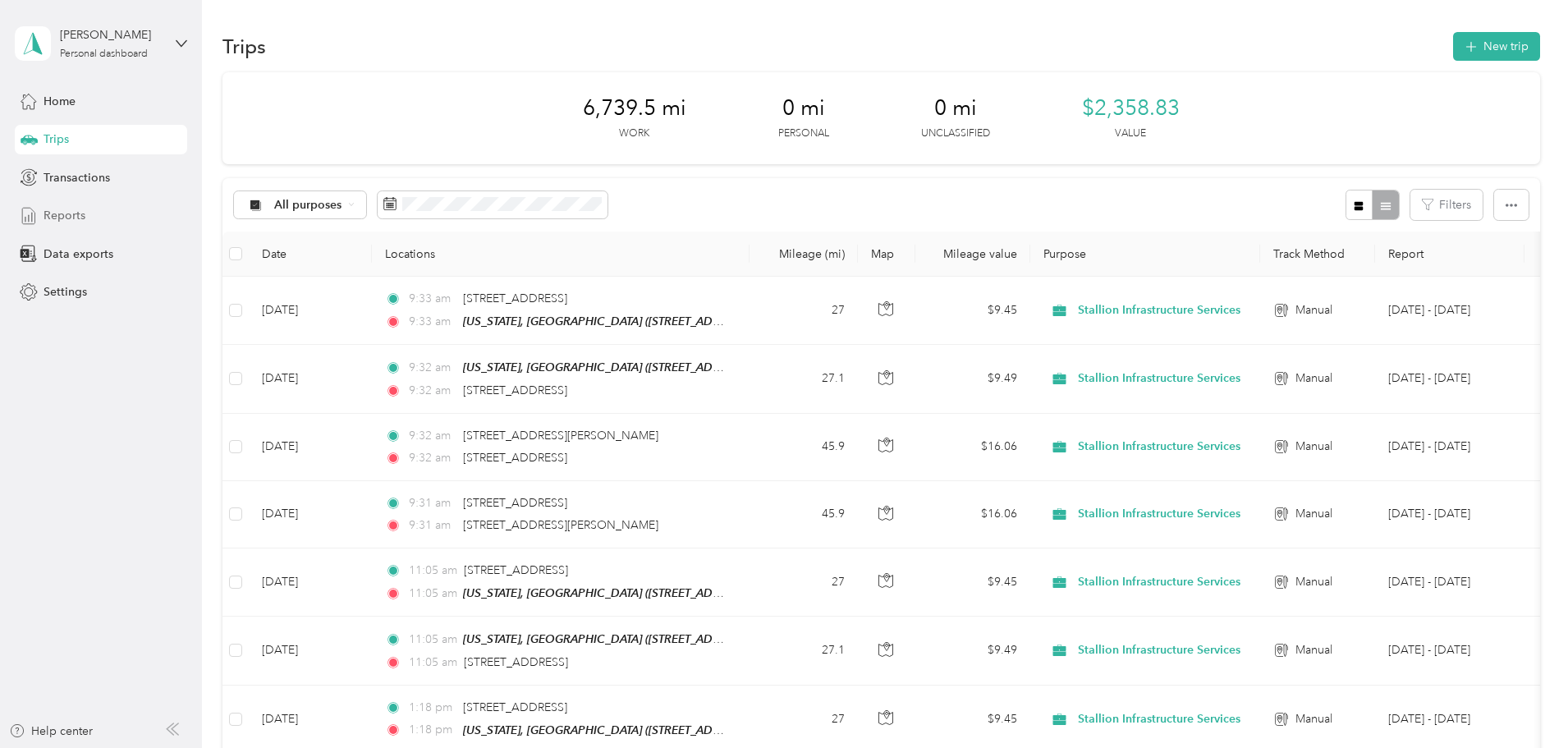
click at [56, 214] on span "Reports" at bounding box center [65, 215] width 42 height 17
